Goal: Information Seeking & Learning: Learn about a topic

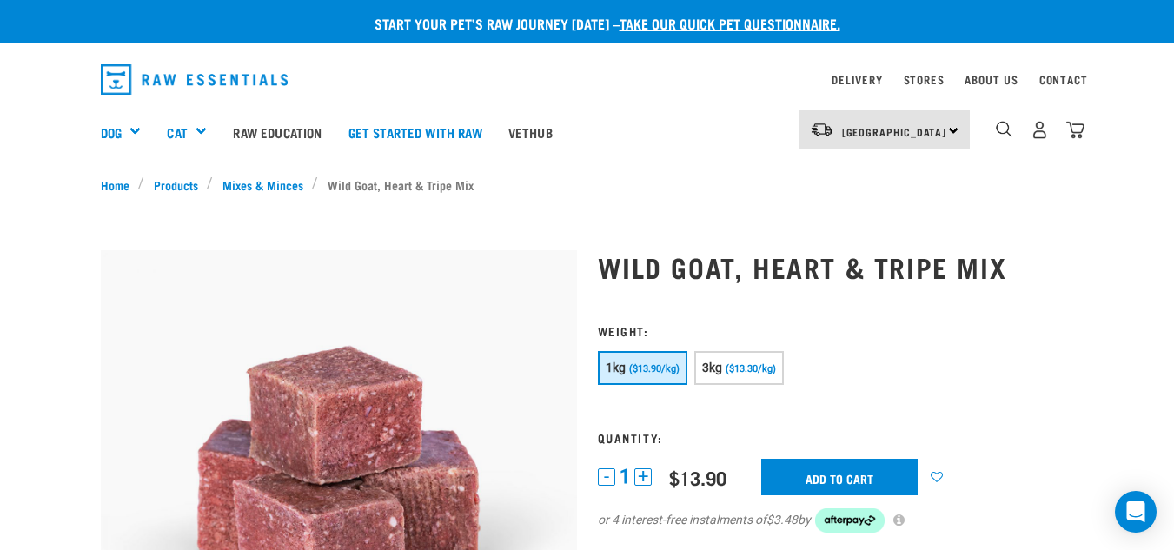
click at [316, 125] on link "Raw Education" at bounding box center [277, 132] width 115 height 70
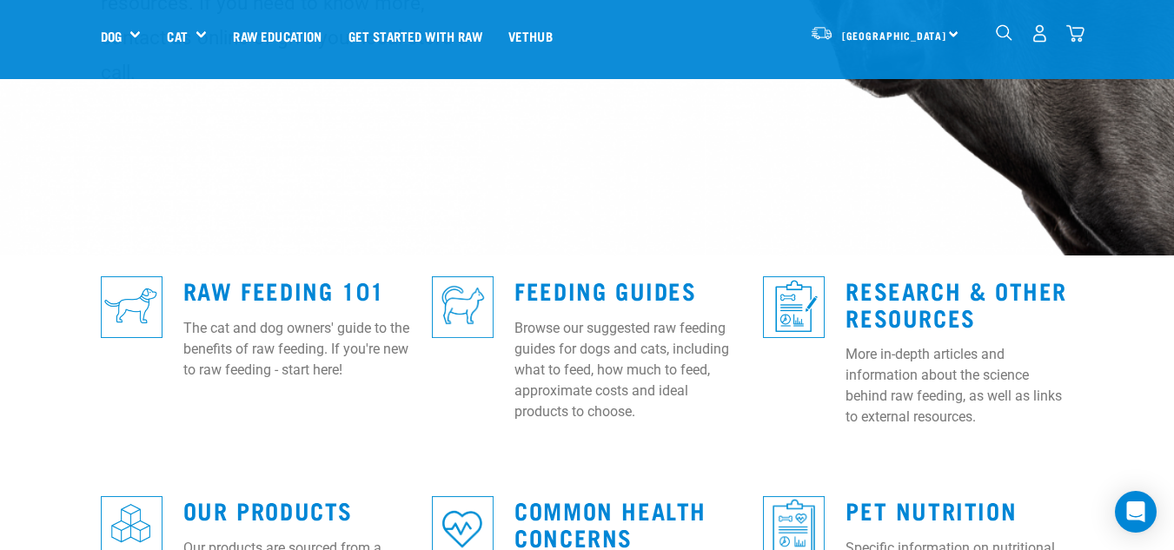
scroll to position [342, 0]
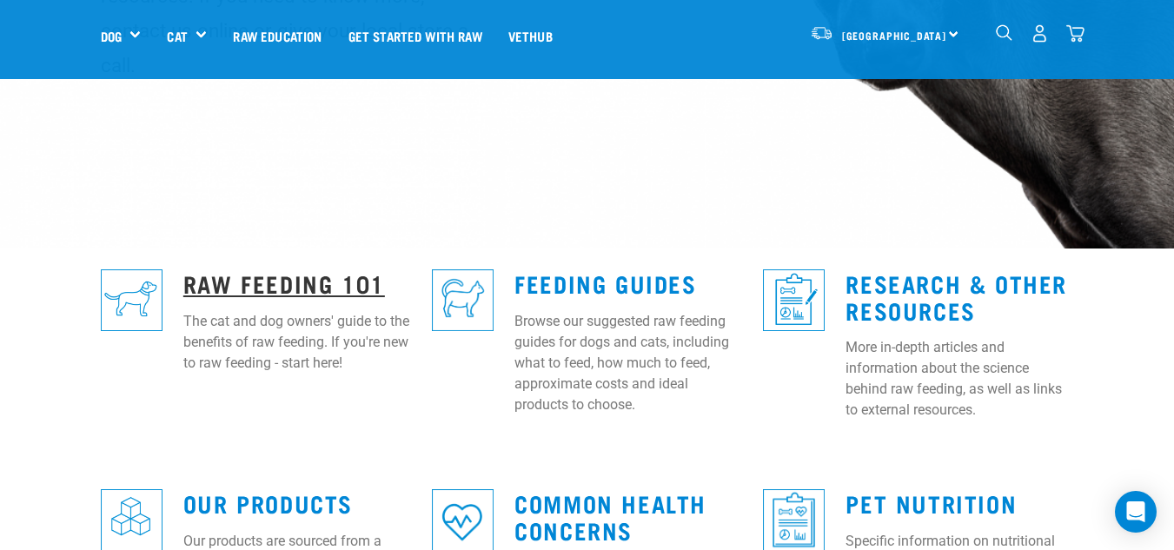
click at [309, 276] on link "Raw Feeding 101" at bounding box center [284, 282] width 202 height 13
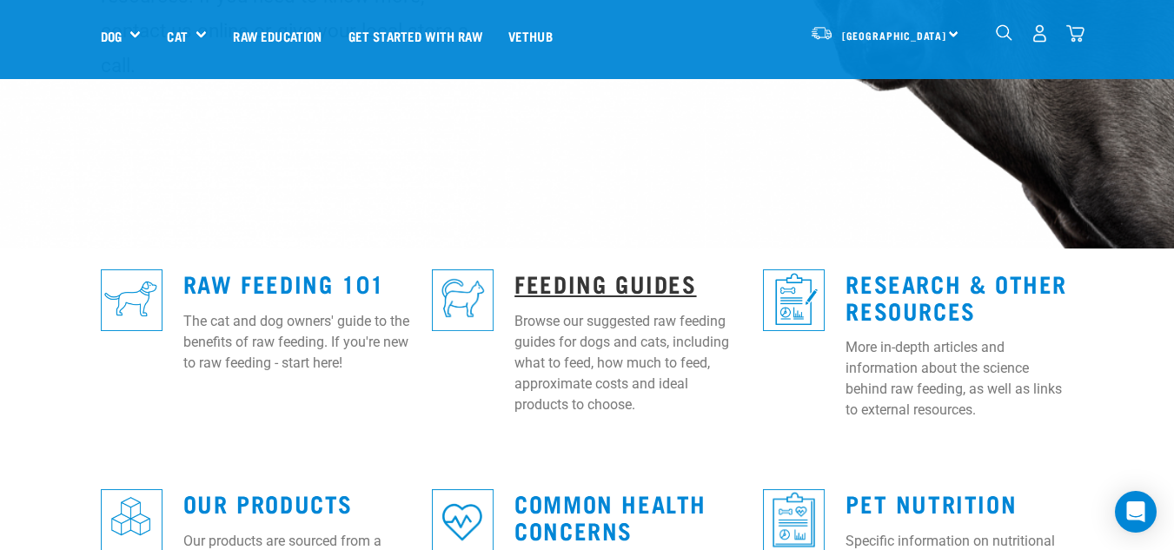
click at [538, 276] on link "Feeding Guides" at bounding box center [606, 282] width 182 height 13
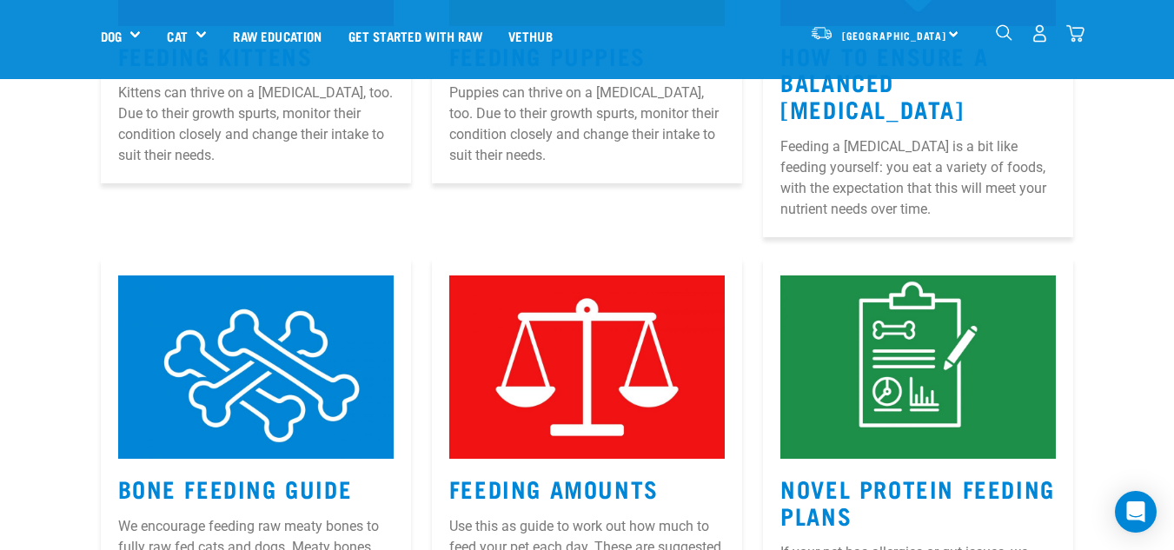
scroll to position [1521, 0]
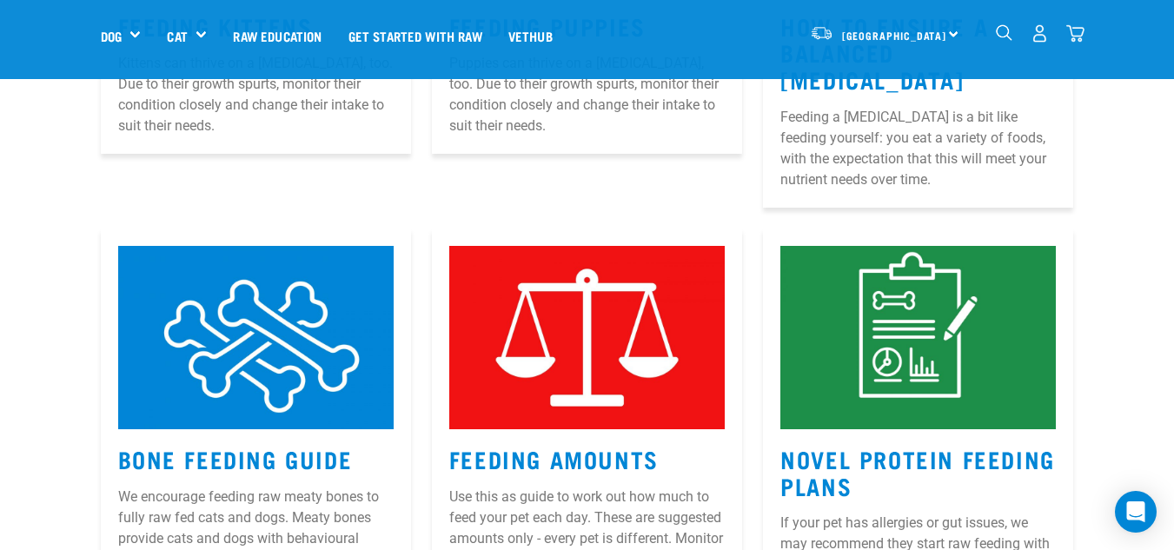
click at [263, 246] on img at bounding box center [256, 338] width 276 height 184
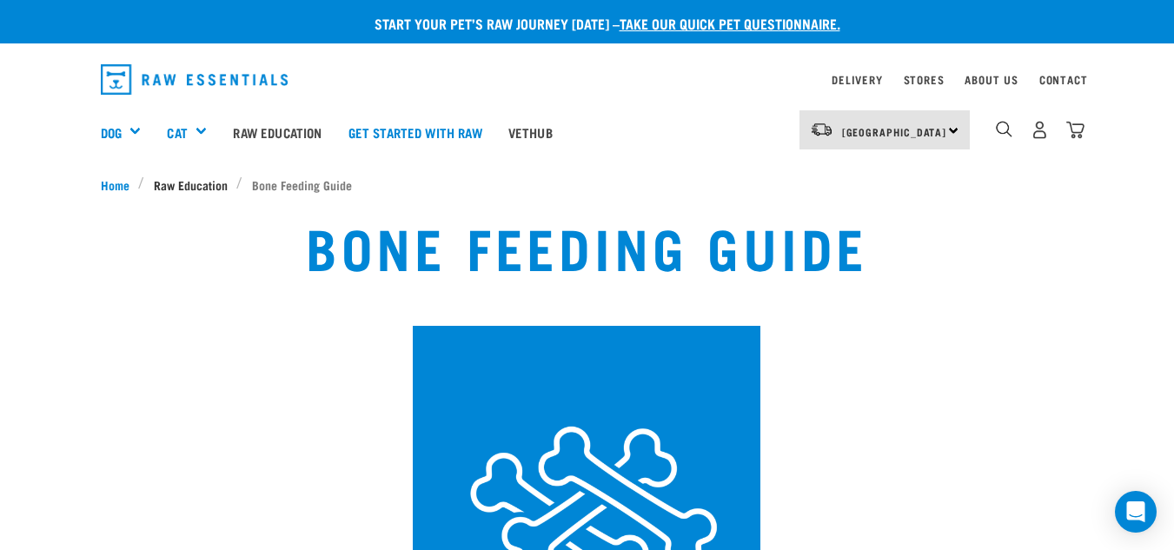
click at [192, 185] on span "Raw Education" at bounding box center [191, 185] width 74 height 18
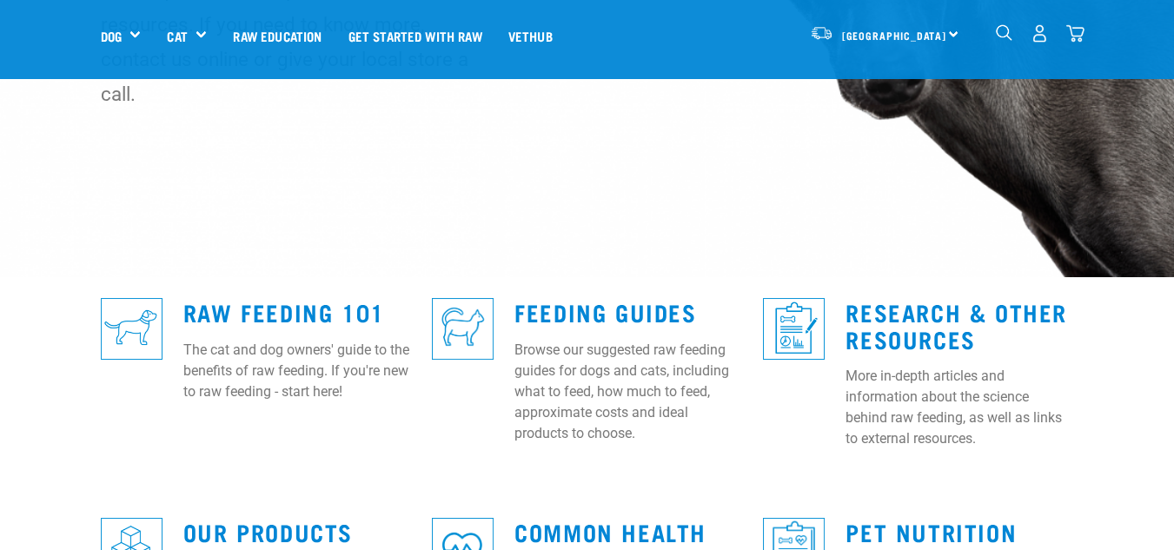
scroll to position [478, 0]
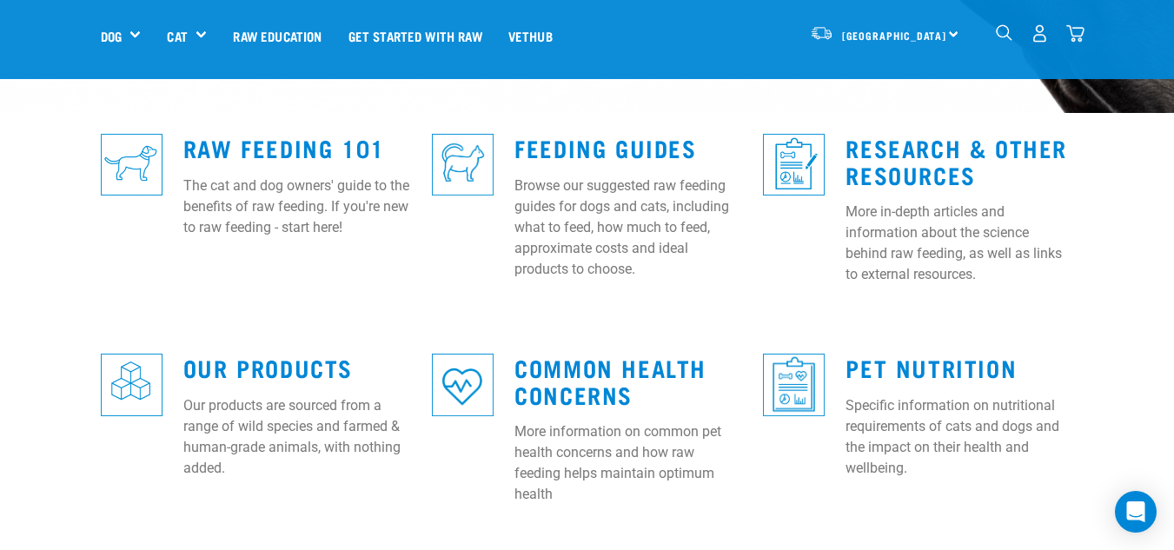
drag, startPoint x: 1180, startPoint y: 60, endPoint x: 1186, endPoint y: 236, distance: 176.6
click at [291, 141] on link "Raw Feeding 101" at bounding box center [284, 147] width 202 height 13
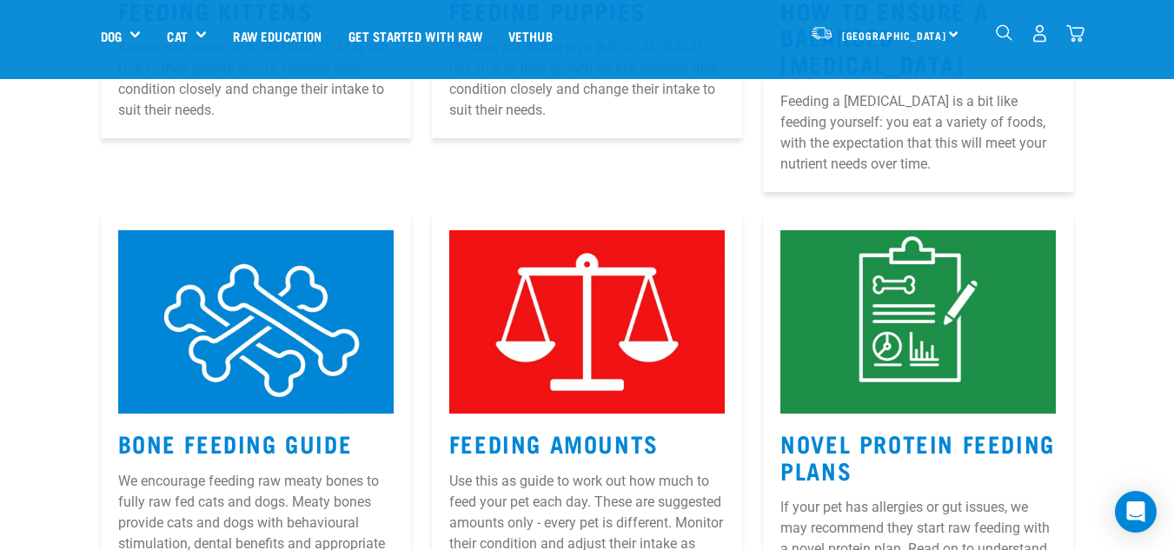
scroll to position [1483, 0]
